Goal: Information Seeking & Learning: Check status

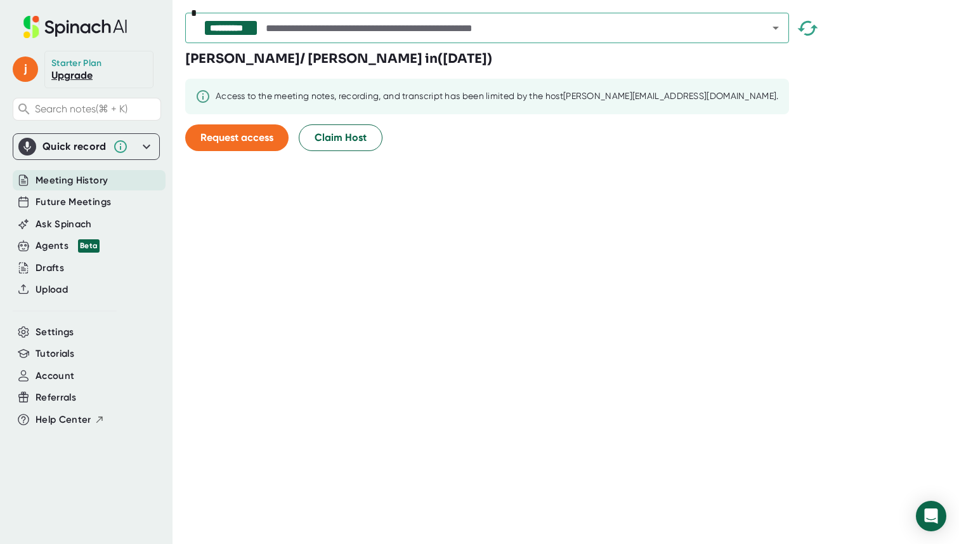
click at [414, 144] on div "[PERSON_NAME]/ [PERSON_NAME] in ( [DATE] ) Access to the meeting notes, recordi…" at bounding box center [493, 105] width 617 height 112
click at [243, 141] on span "Request access" at bounding box center [236, 137] width 73 height 12
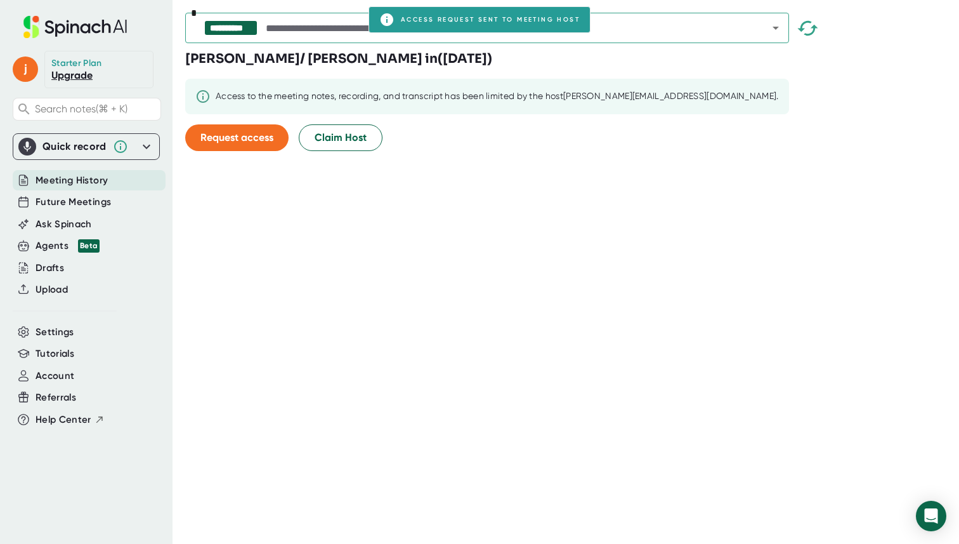
click at [773, 27] on icon "Open" at bounding box center [776, 28] width 6 height 3
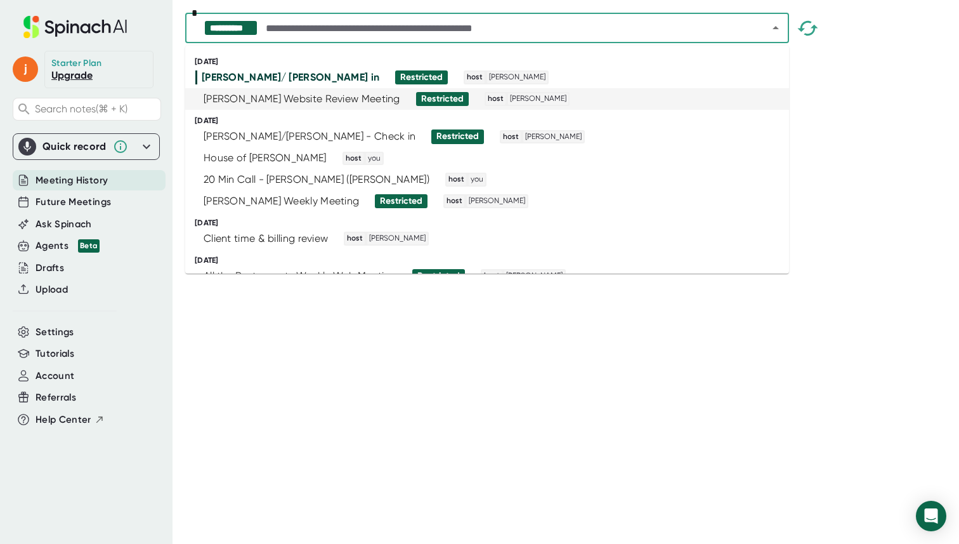
click at [287, 98] on div "[PERSON_NAME] Website Review Meeting" at bounding box center [302, 99] width 197 height 13
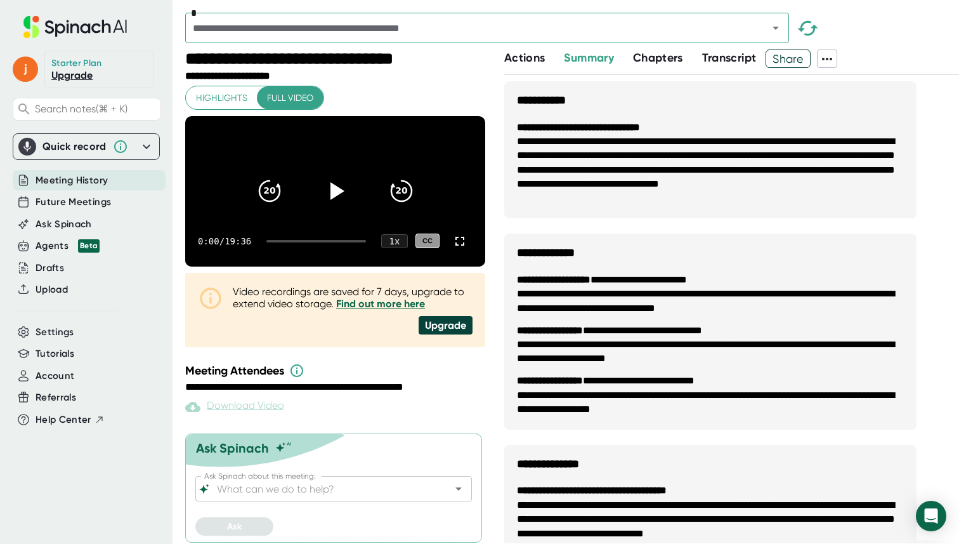
click at [719, 55] on span "Transcript" at bounding box center [729, 58] width 55 height 14
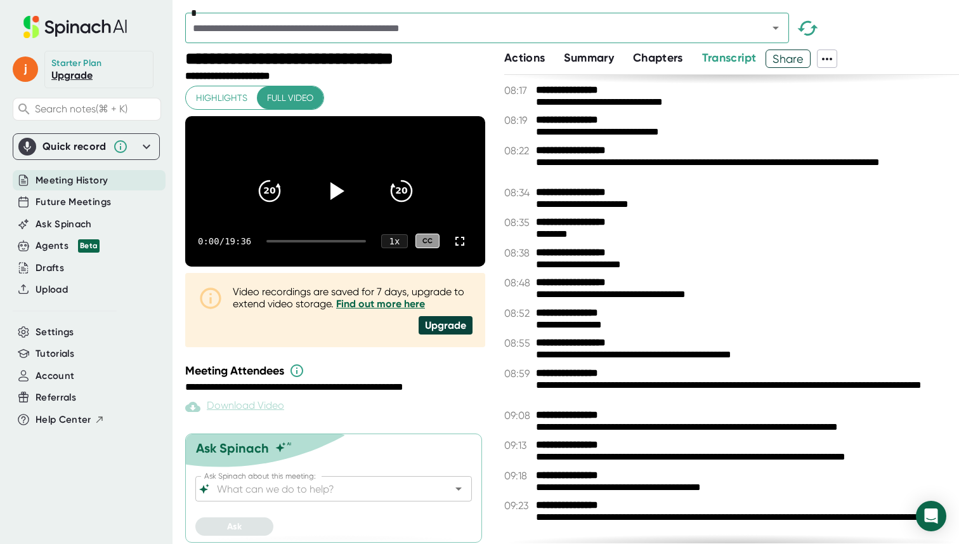
scroll to position [1279, 0]
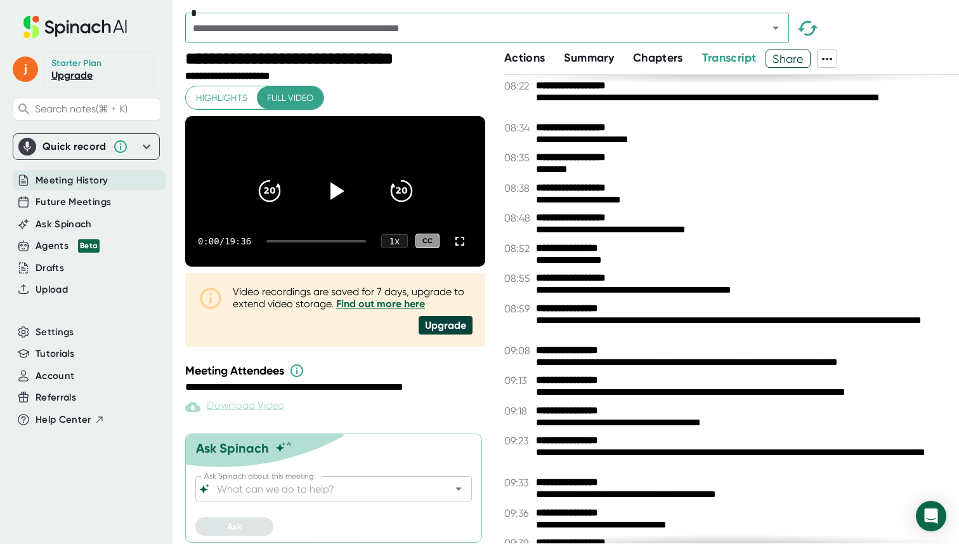
click at [890, 27] on div "*" at bounding box center [572, 31] width 774 height 37
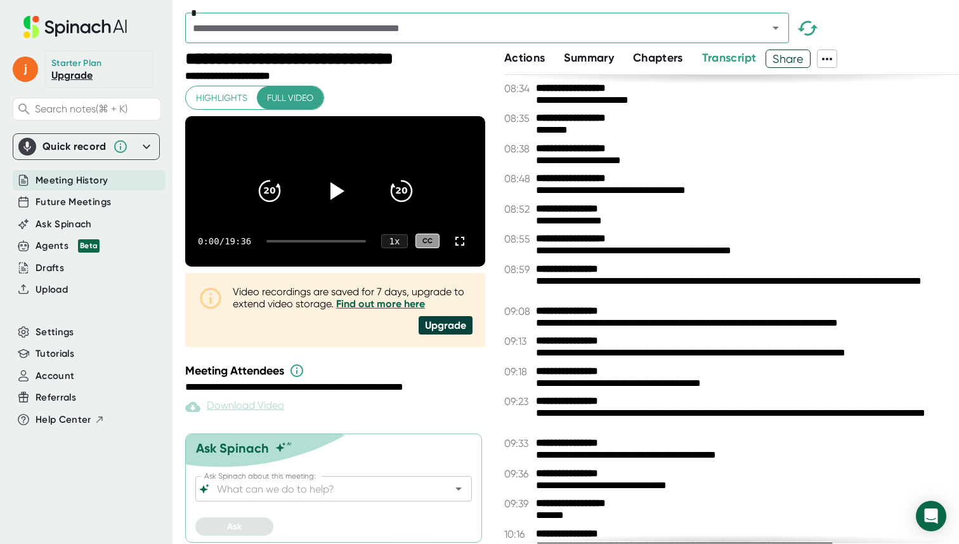
scroll to position [1344, 0]
